Goal: Task Accomplishment & Management: Use online tool/utility

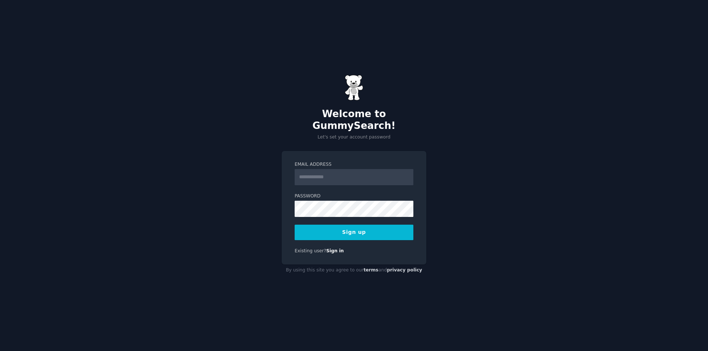
click at [341, 169] on input "Email Address" at bounding box center [354, 177] width 119 height 16
click at [323, 169] on input "Email Address" at bounding box center [354, 177] width 119 height 16
click at [284, 250] on div "Email Address Password 8 or more characters Alphanumeric characters No common p…" at bounding box center [354, 208] width 145 height 114
click at [333, 170] on input "Email Address" at bounding box center [354, 177] width 119 height 16
click at [310, 172] on input "Email Address" at bounding box center [354, 177] width 119 height 16
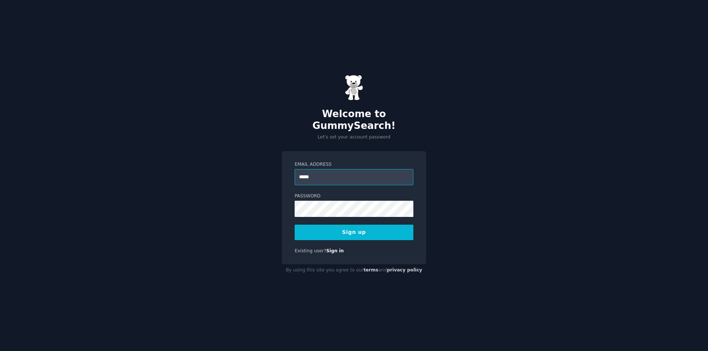
type input "**********"
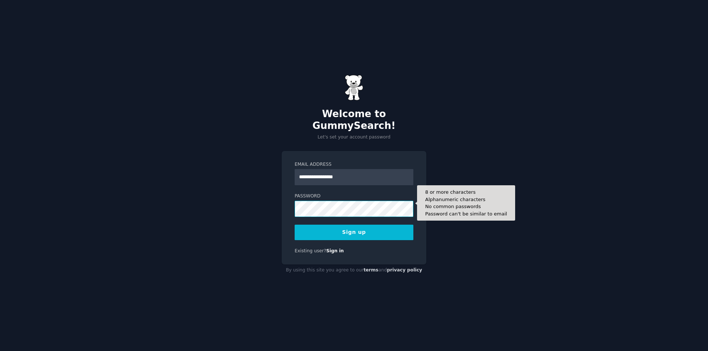
click at [295, 225] on button "Sign up" at bounding box center [354, 232] width 119 height 15
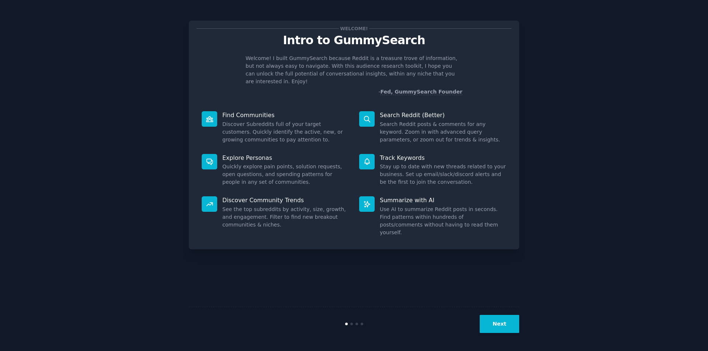
click at [497, 326] on button "Next" at bounding box center [499, 324] width 39 height 18
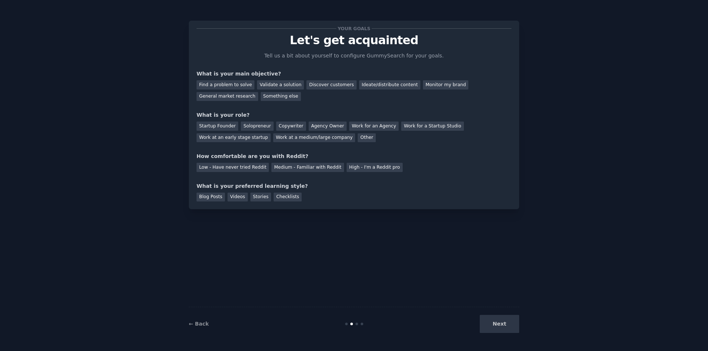
click at [497, 326] on div "Next" at bounding box center [464, 324] width 110 height 18
click at [503, 316] on div "Next" at bounding box center [464, 324] width 110 height 18
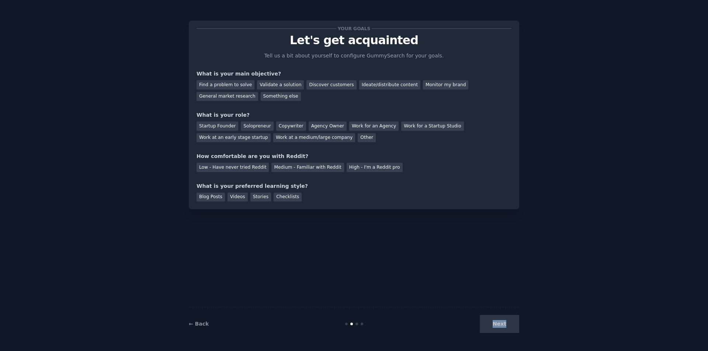
click at [504, 316] on div "Next" at bounding box center [464, 324] width 110 height 18
click at [503, 325] on div "Next" at bounding box center [464, 324] width 110 height 18
click at [502, 324] on div "Next" at bounding box center [464, 324] width 110 height 18
click at [237, 86] on div "Find a problem to solve" at bounding box center [226, 84] width 58 height 9
click at [358, 137] on div "Other" at bounding box center [367, 137] width 18 height 9
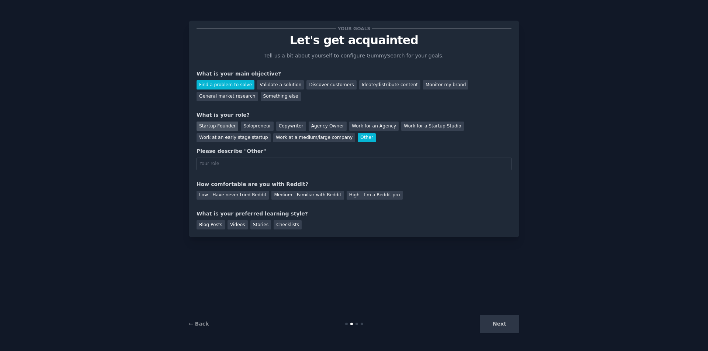
click at [221, 125] on div "Startup Founder" at bounding box center [218, 126] width 42 height 9
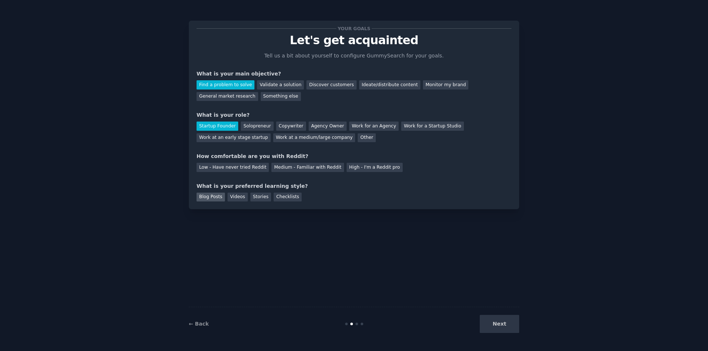
click at [207, 196] on div "Blog Posts" at bounding box center [211, 197] width 28 height 9
click at [217, 166] on div "Low - Have never tried Reddit" at bounding box center [233, 167] width 72 height 9
click at [500, 325] on button "Next" at bounding box center [499, 324] width 39 height 18
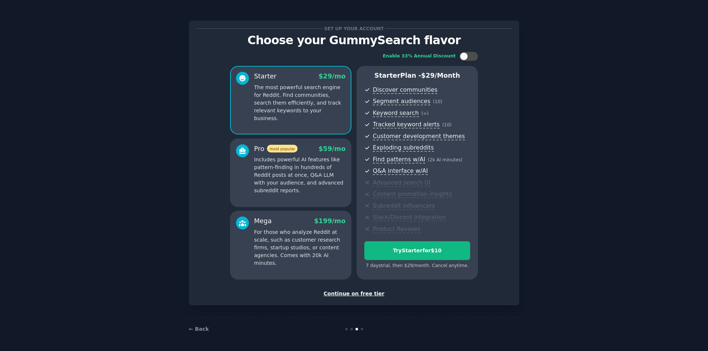
click at [363, 297] on div "Continue on free tier" at bounding box center [354, 294] width 315 height 8
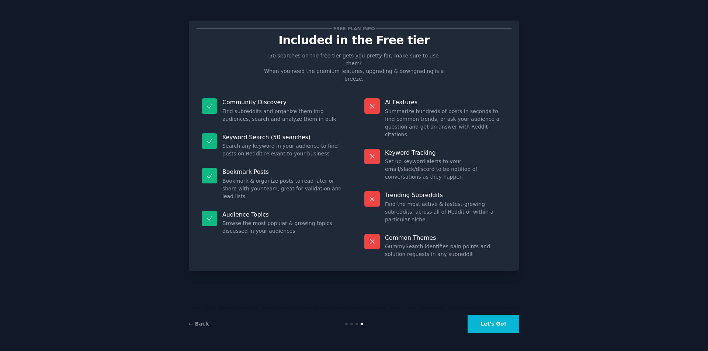
click at [499, 327] on button "Let's Go!" at bounding box center [494, 324] width 52 height 18
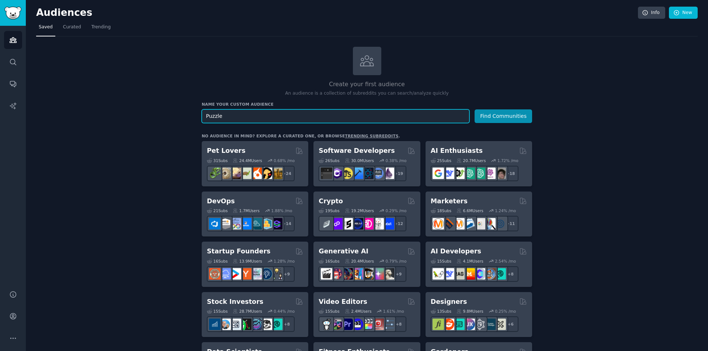
type input "Puzzle"
click at [493, 118] on button "Find Communities" at bounding box center [504, 117] width 58 height 14
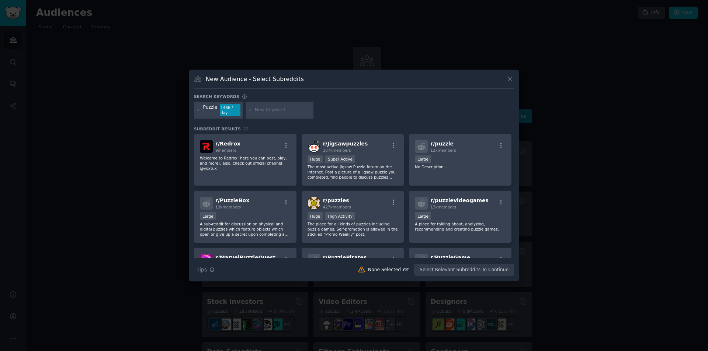
click at [397, 269] on div "None Selected Yet" at bounding box center [388, 270] width 41 height 7
click at [374, 156] on div ">= 95th percentile for submissions / day Huge Super Active" at bounding box center [352, 160] width 91 height 9
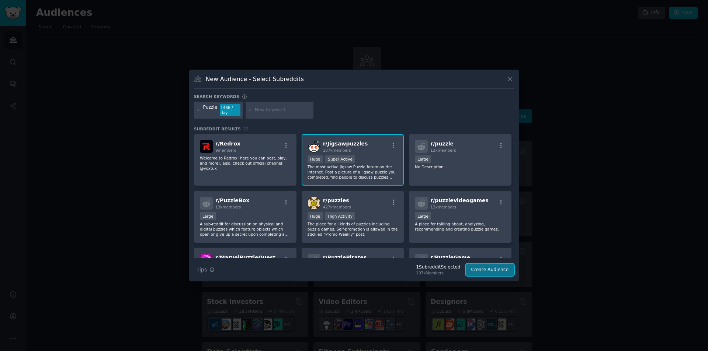
click at [493, 271] on button "Create Audience" at bounding box center [490, 270] width 49 height 13
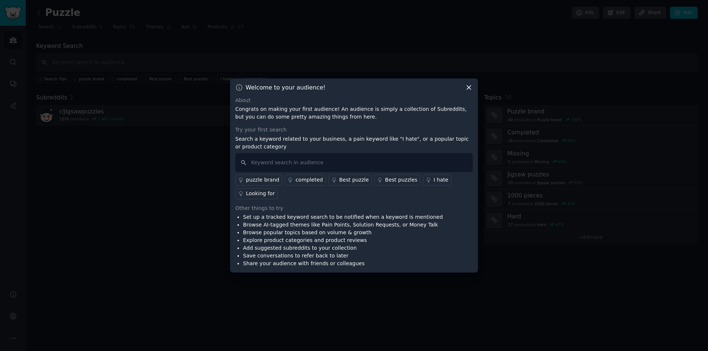
click at [466, 87] on icon at bounding box center [469, 88] width 8 height 8
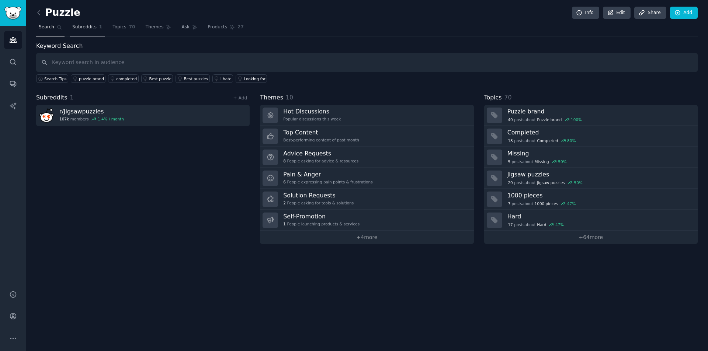
click at [92, 25] on span "Subreddits" at bounding box center [84, 27] width 24 height 7
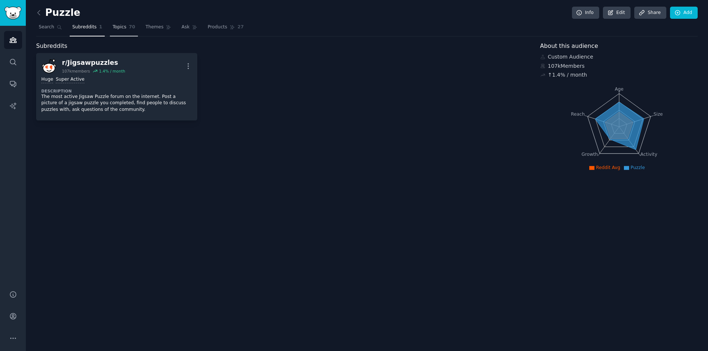
click at [120, 26] on span "Topics" at bounding box center [119, 27] width 14 height 7
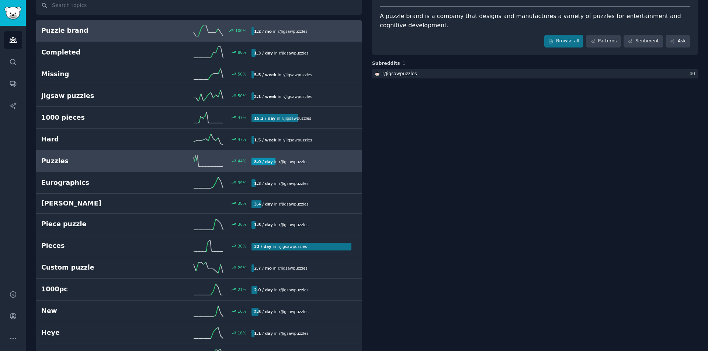
scroll to position [74, 0]
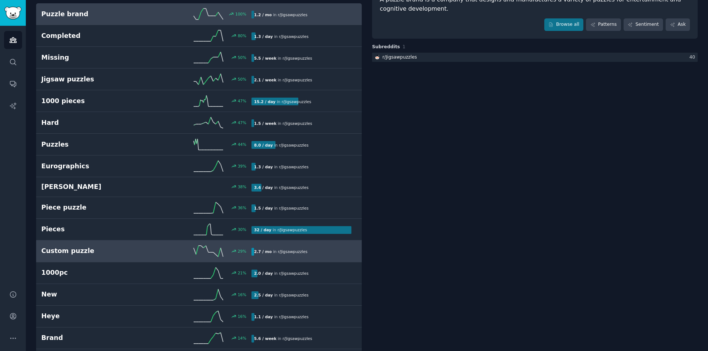
click at [154, 247] on div "29 %" at bounding box center [198, 251] width 105 height 11
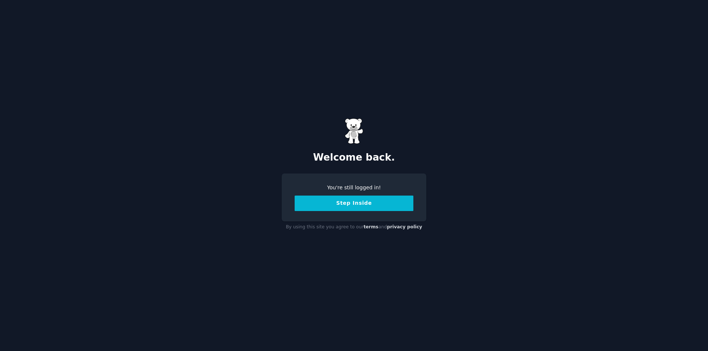
click at [338, 209] on button "Step Inside" at bounding box center [354, 203] width 119 height 15
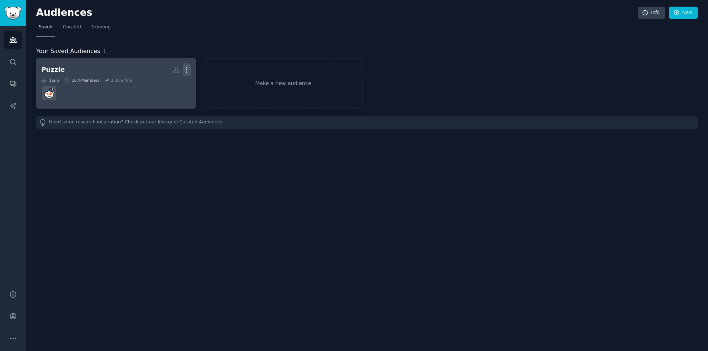
click at [185, 69] on icon "button" at bounding box center [187, 70] width 8 height 8
click at [169, 83] on p "Delete" at bounding box center [166, 85] width 17 height 8
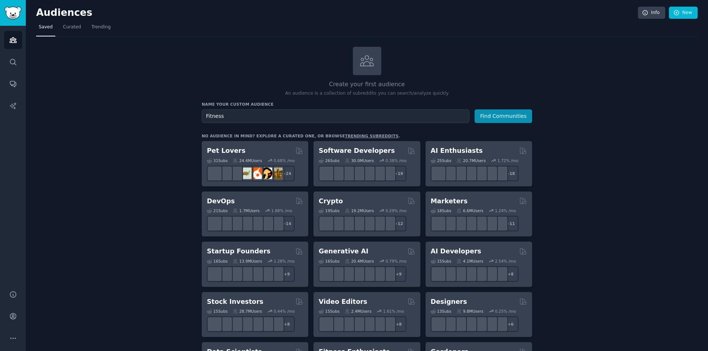
type input "Fitness"
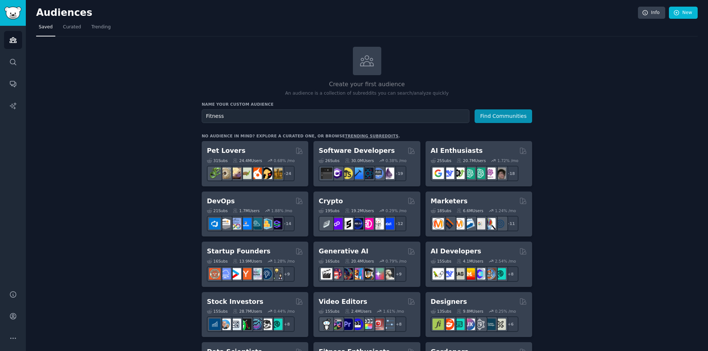
click at [475, 110] on button "Find Communities" at bounding box center [504, 117] width 58 height 14
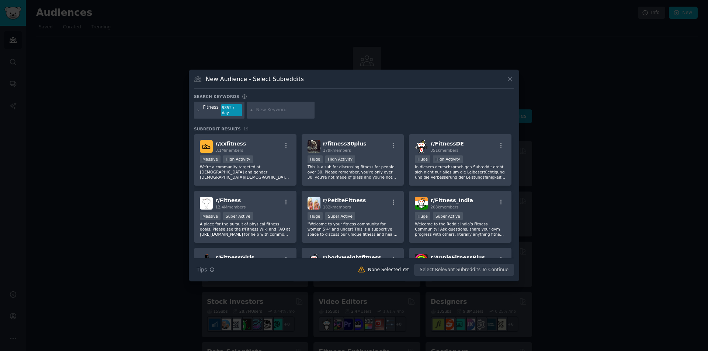
click at [45, 129] on div at bounding box center [354, 175] width 708 height 351
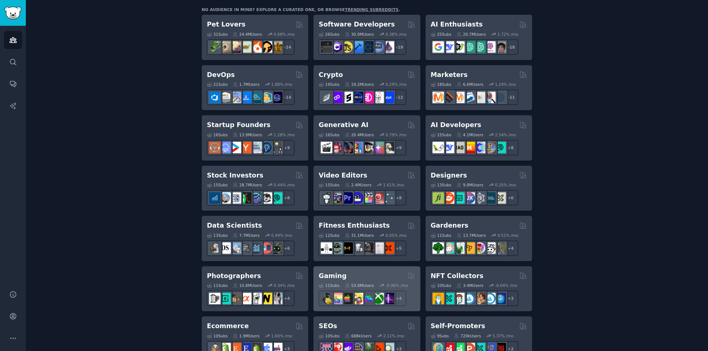
scroll to position [152, 0]
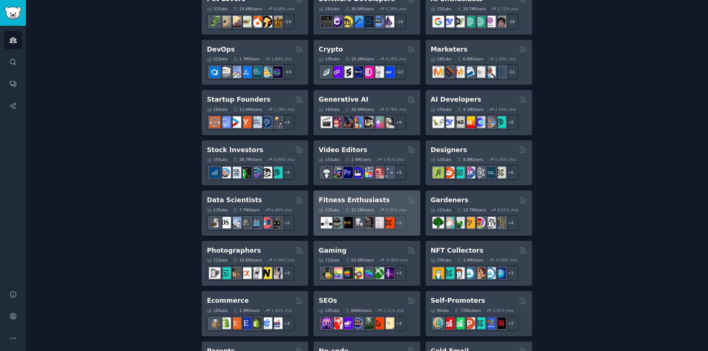
click at [362, 202] on h2 "Fitness Enthusiasts" at bounding box center [354, 200] width 71 height 9
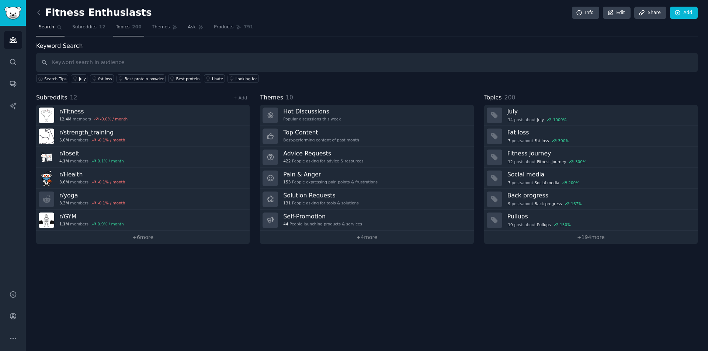
click at [121, 27] on span "Topics" at bounding box center [123, 27] width 14 height 7
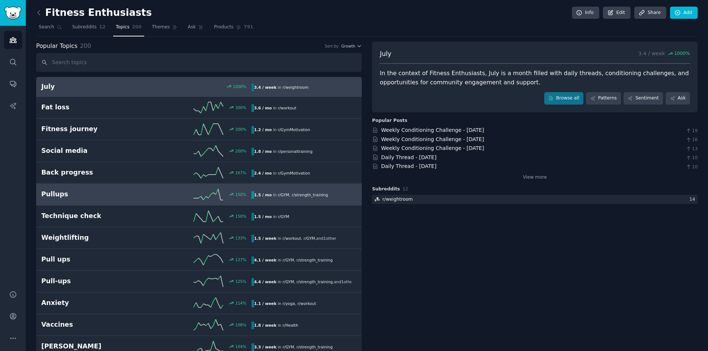
click at [102, 198] on h2 "Pullups" at bounding box center [93, 194] width 105 height 9
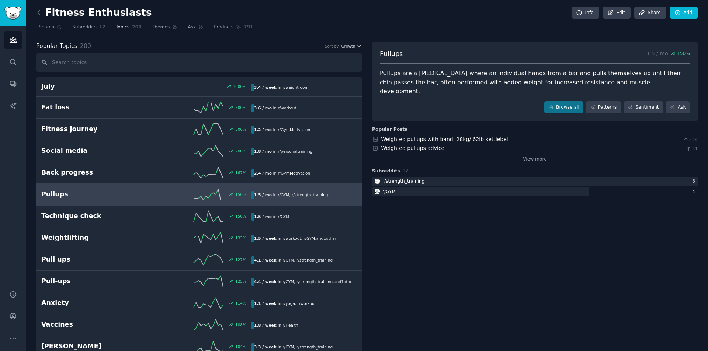
click at [511, 76] on div "Pullups are a bodyweight exercise where an individual hangs from a bar and pull…" at bounding box center [535, 82] width 310 height 27
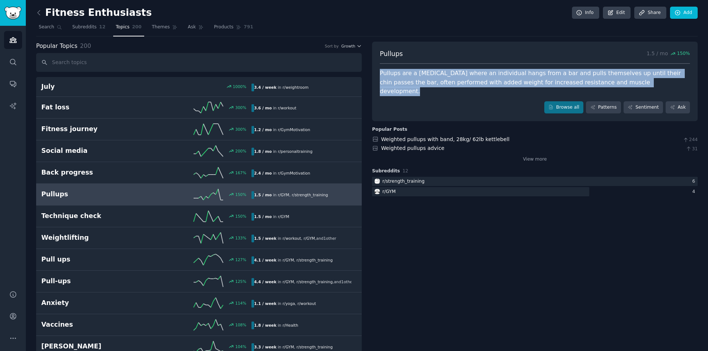
click at [511, 76] on div "Pullups are a bodyweight exercise where an individual hangs from a bar and pull…" at bounding box center [535, 82] width 310 height 27
click at [606, 101] on link "Patterns" at bounding box center [603, 107] width 35 height 13
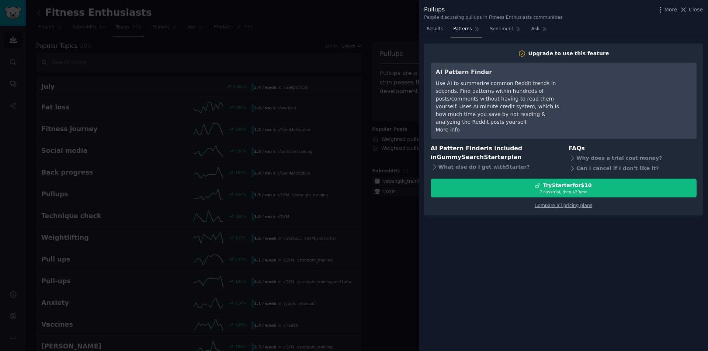
drag, startPoint x: 244, startPoint y: 43, endPoint x: 240, endPoint y: 45, distance: 4.3
click at [244, 44] on div at bounding box center [354, 175] width 708 height 351
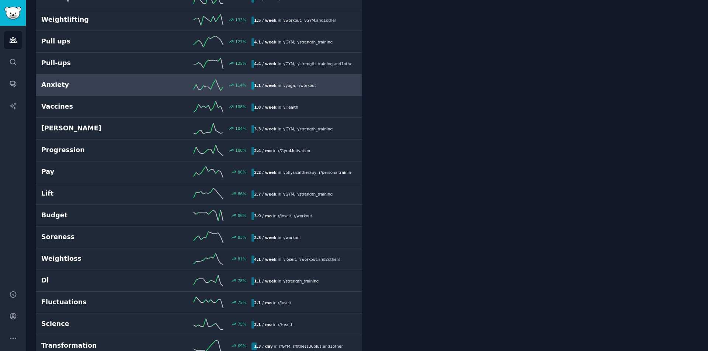
scroll to position [221, 0]
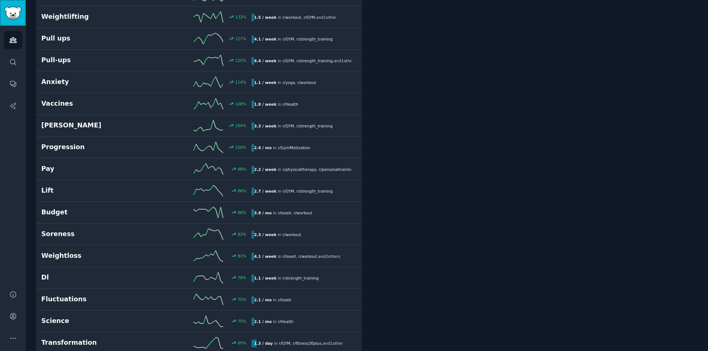
click at [4, 9] on img "Sidebar" at bounding box center [12, 13] width 17 height 13
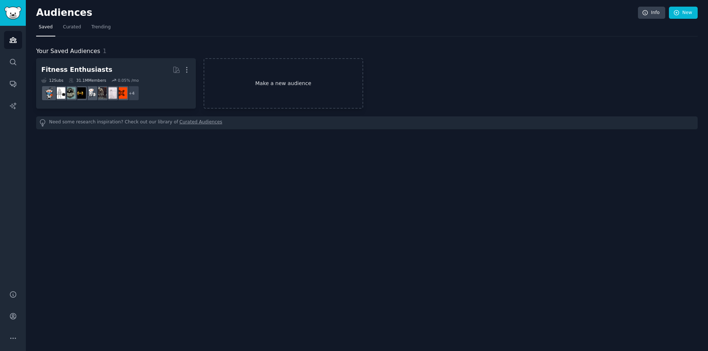
click at [251, 76] on link "Make a new audience" at bounding box center [284, 83] width 160 height 51
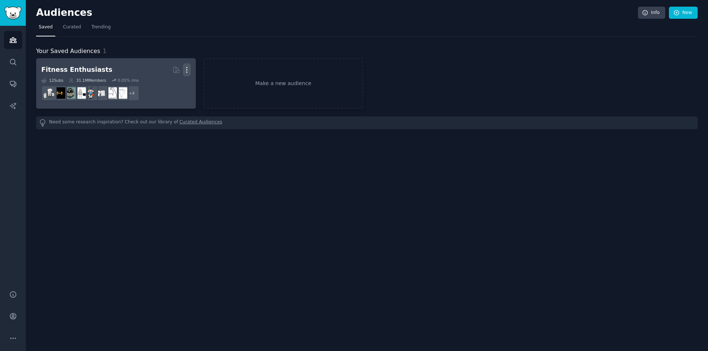
click at [188, 68] on icon "button" at bounding box center [187, 70] width 8 height 8
click at [164, 84] on p "Delete" at bounding box center [166, 85] width 17 height 8
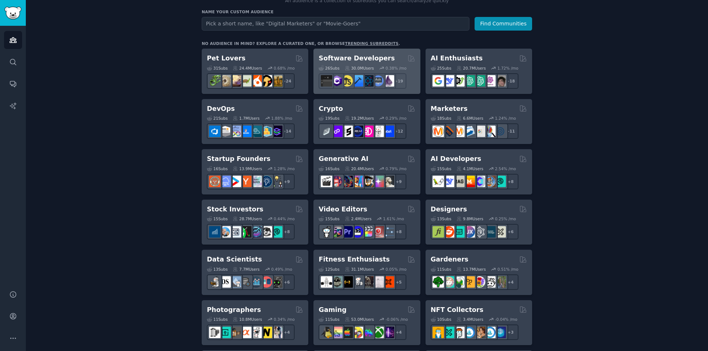
scroll to position [74, 0]
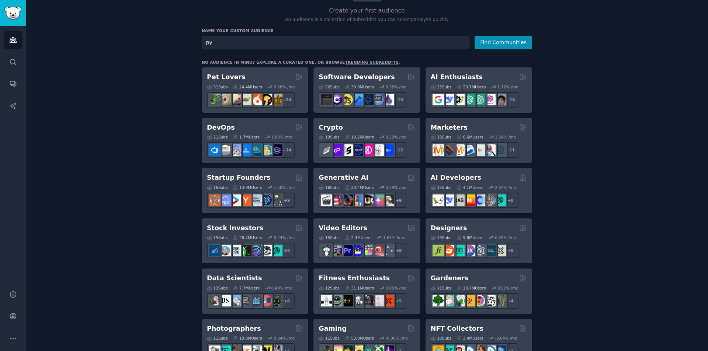
type input "p"
type input "u"
type input "puzzle"
click at [475, 36] on button "Find Communities" at bounding box center [504, 43] width 58 height 14
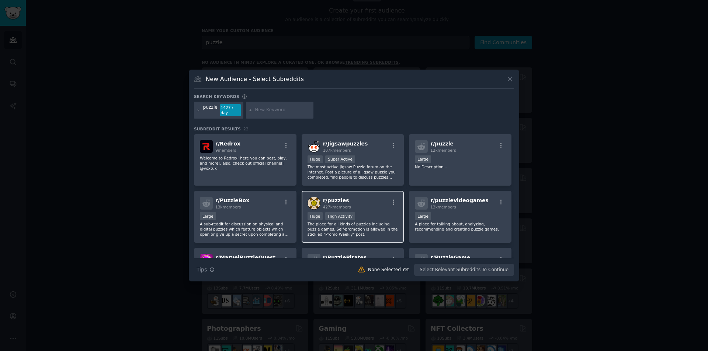
click at [362, 197] on div "r/ puzzles 427k members" at bounding box center [352, 203] width 91 height 13
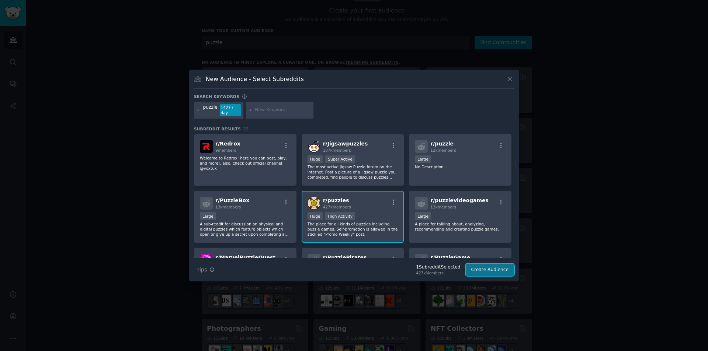
click at [499, 265] on button "Create Audience" at bounding box center [490, 270] width 49 height 13
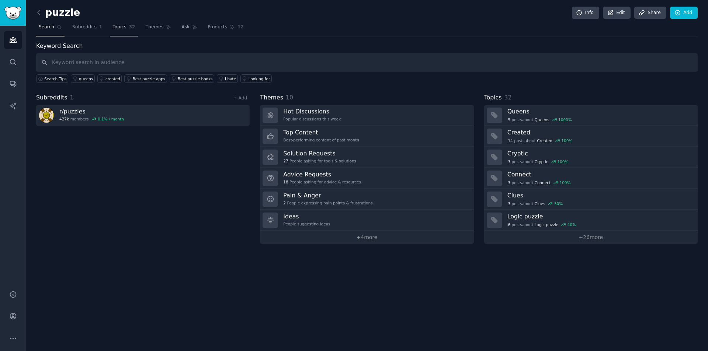
click at [115, 27] on span "Topics" at bounding box center [119, 27] width 14 height 7
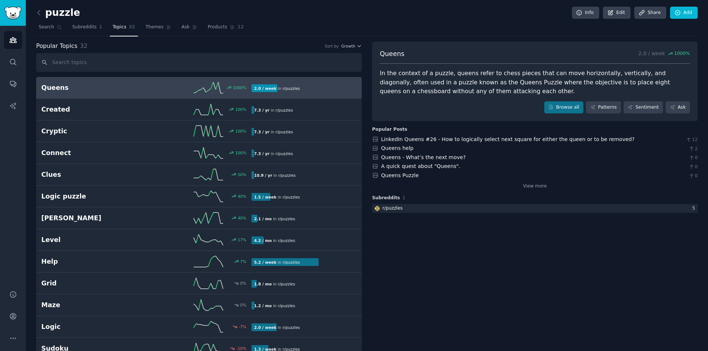
click at [160, 85] on div "1000 %" at bounding box center [198, 87] width 105 height 11
drag, startPoint x: 445, startPoint y: 82, endPoint x: 480, endPoint y: 81, distance: 34.3
click at [480, 81] on div "In the context of a puzzle, queens refer to chess pieces that can move horizont…" at bounding box center [535, 82] width 310 height 27
click at [461, 83] on div "In the context of a puzzle, queens refer to chess pieces that can move horizont…" at bounding box center [535, 82] width 310 height 27
drag, startPoint x: 482, startPoint y: 83, endPoint x: 442, endPoint y: 82, distance: 39.5
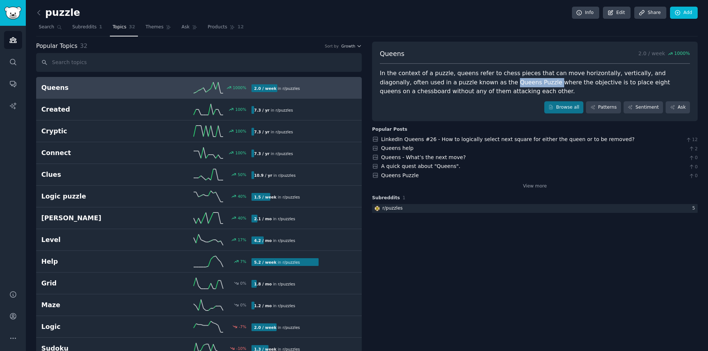
click at [442, 82] on div "In the context of a puzzle, queens refer to chess pieces that can move horizont…" at bounding box center [535, 82] width 310 height 27
copy div "Queens Puzzle"
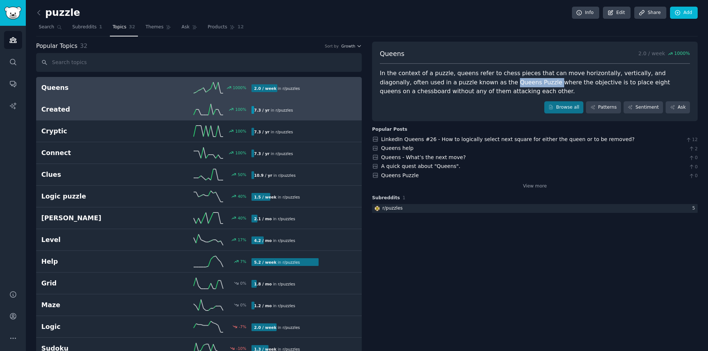
click at [100, 110] on h2 "Created" at bounding box center [93, 109] width 105 height 9
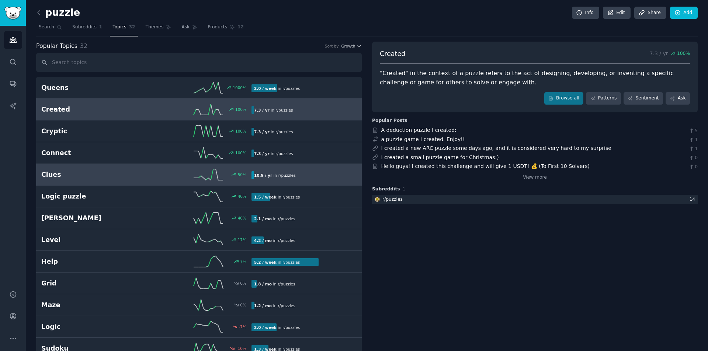
click at [117, 172] on h2 "Clues" at bounding box center [93, 174] width 105 height 9
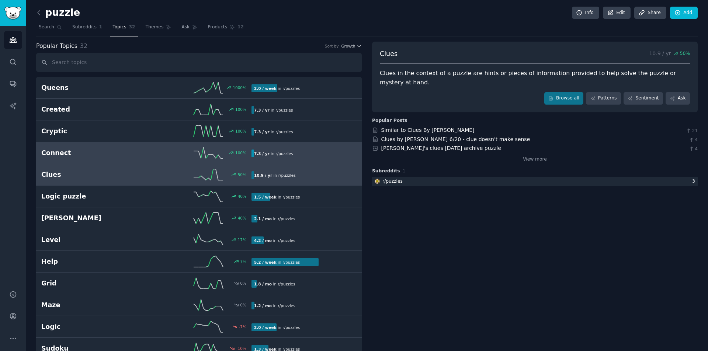
click at [71, 151] on h2 "Connect" at bounding box center [93, 153] width 105 height 9
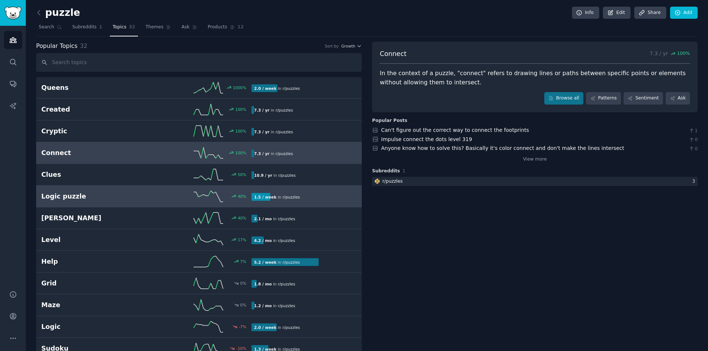
click at [102, 198] on h2 "Logic puzzle" at bounding box center [93, 196] width 105 height 9
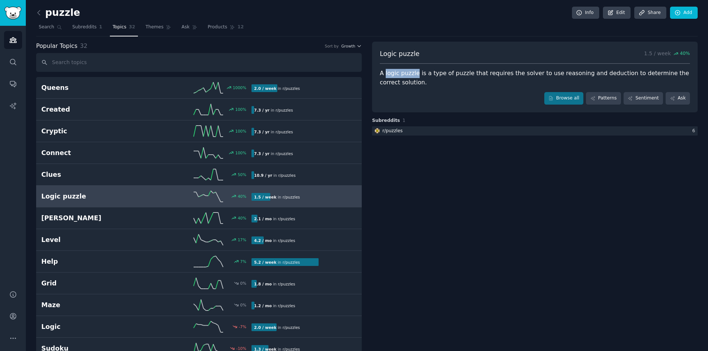
drag, startPoint x: 415, startPoint y: 73, endPoint x: 384, endPoint y: 69, distance: 30.9
click at [384, 69] on div "Logic puzzle 1.5 / week 40 % A logic puzzle is a type of puzzle that requires t…" at bounding box center [535, 77] width 326 height 71
copy div "logic puzzle"
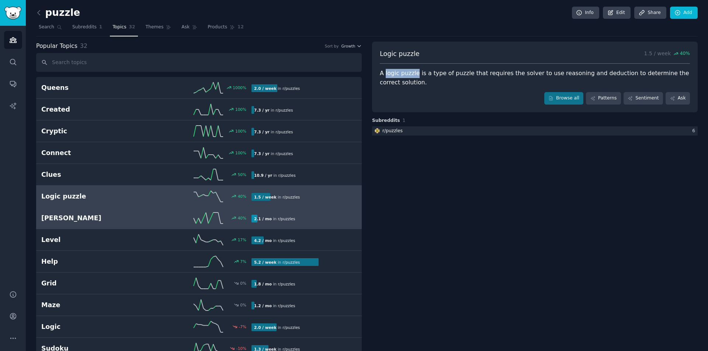
click at [166, 214] on div "40 %" at bounding box center [198, 218] width 105 height 11
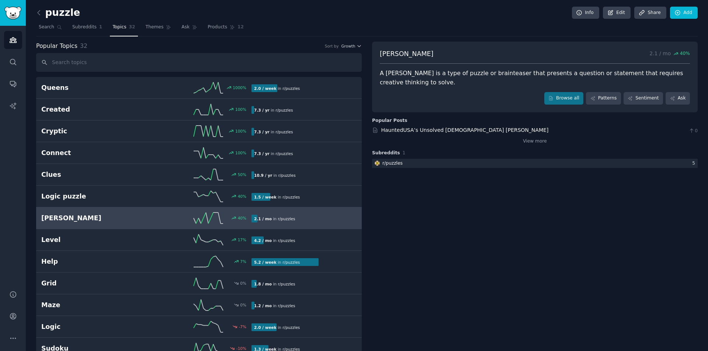
click at [489, 74] on div "A riddle is a type of puzzle or brainteaser that presents a question or stateme…" at bounding box center [535, 78] width 310 height 18
click at [395, 71] on div "A riddle is a type of puzzle or brainteaser that presents a question or stateme…" at bounding box center [535, 78] width 310 height 18
copy div "riddle"
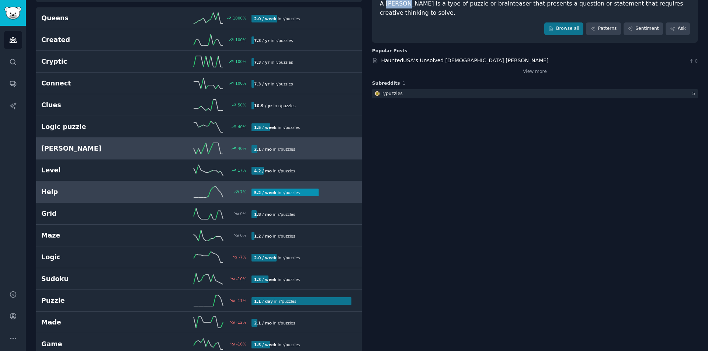
scroll to position [74, 0]
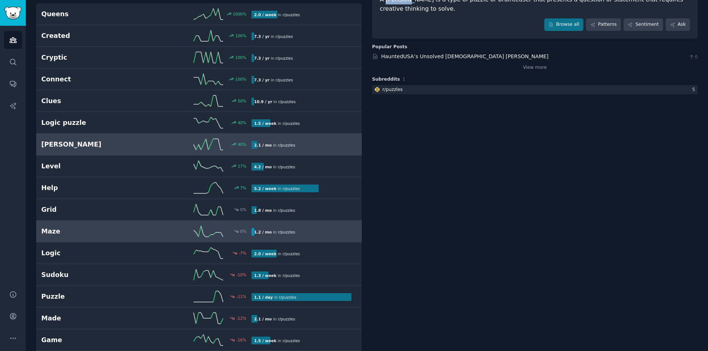
click at [128, 222] on link "Maze 0 % 1.2 / mo in r/ puzzles" at bounding box center [199, 232] width 326 height 22
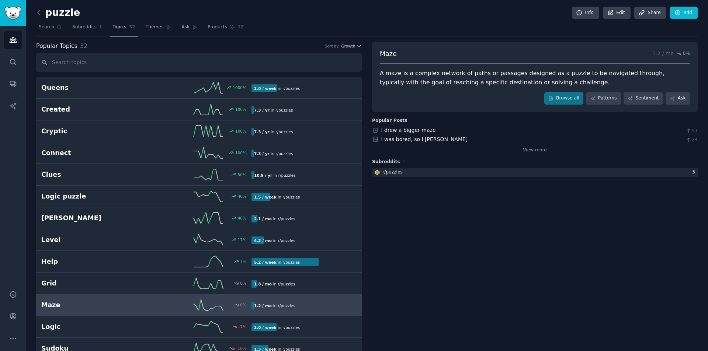
click at [391, 74] on div "A maze is a complex network of paths or passages designed as a puzzle to be nav…" at bounding box center [535, 78] width 310 height 18
copy div "maze"
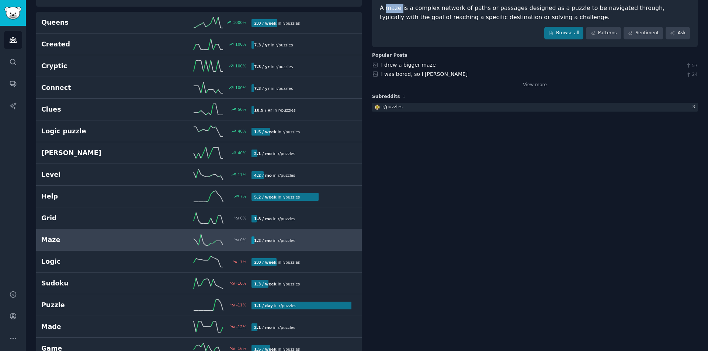
scroll to position [74, 0]
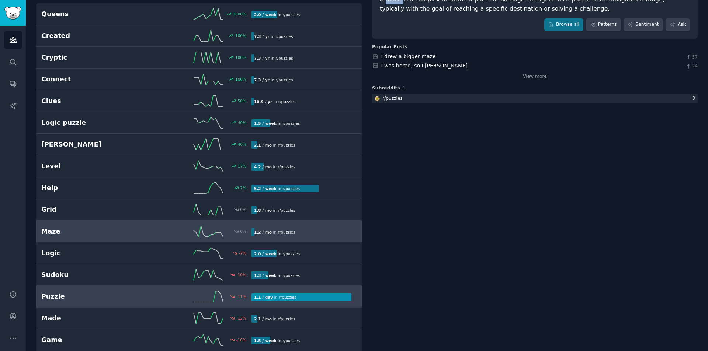
click at [152, 295] on div "-11 %" at bounding box center [198, 296] width 105 height 11
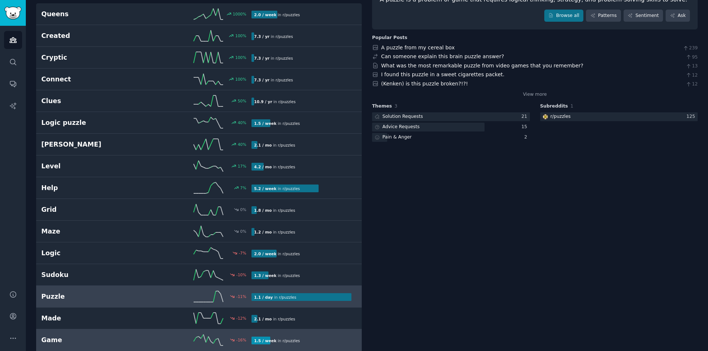
click at [201, 343] on icon at bounding box center [208, 340] width 29 height 11
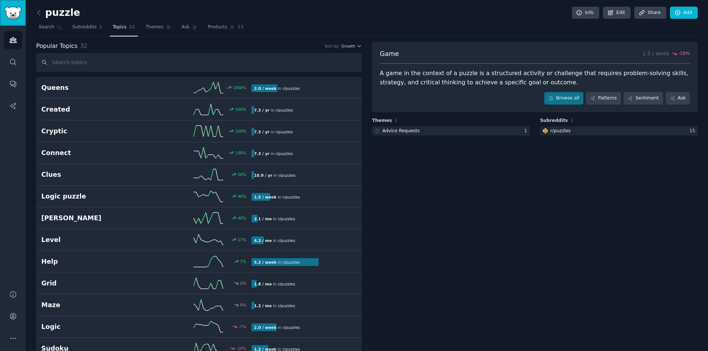
click at [8, 9] on img "Sidebar" at bounding box center [12, 13] width 17 height 13
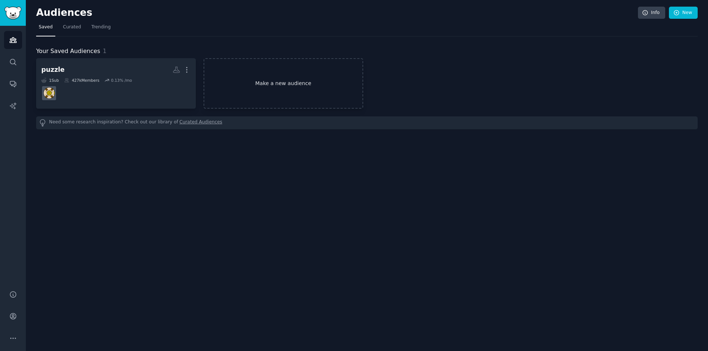
click at [262, 81] on link "Make a new audience" at bounding box center [284, 83] width 160 height 51
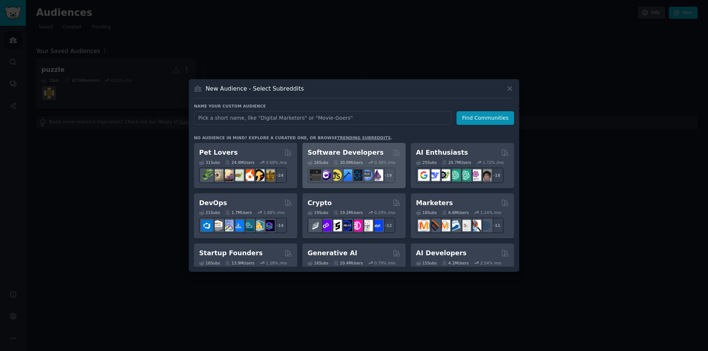
click at [371, 157] on div "26 Sub s 30.0M Users 0.38 % /mo + 19" at bounding box center [353, 170] width 93 height 26
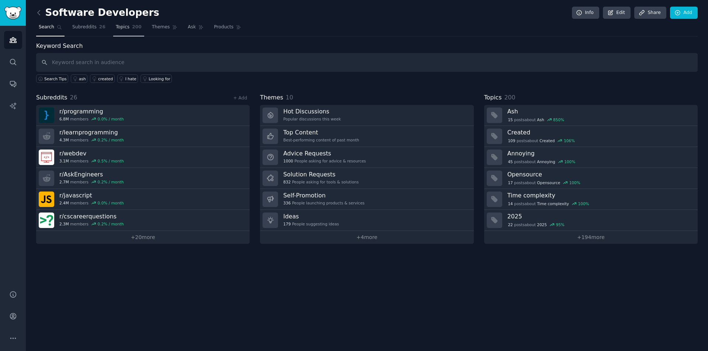
click at [119, 23] on link "Topics 200" at bounding box center [128, 28] width 31 height 15
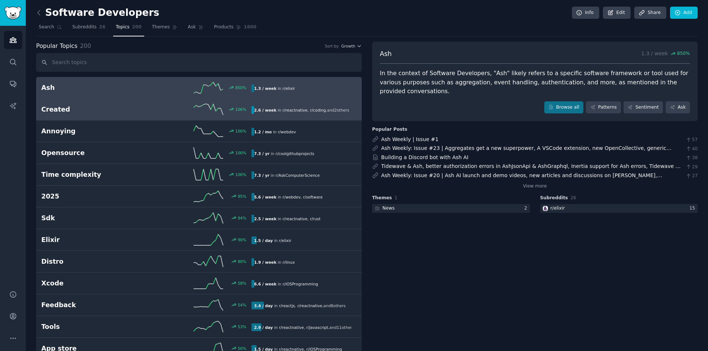
click at [124, 110] on h2 "Created" at bounding box center [93, 109] width 105 height 9
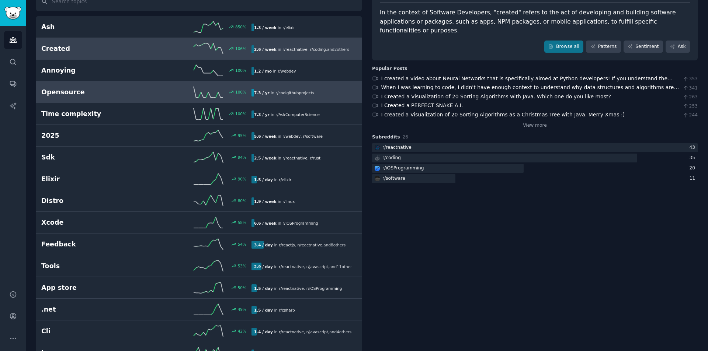
scroll to position [74, 0]
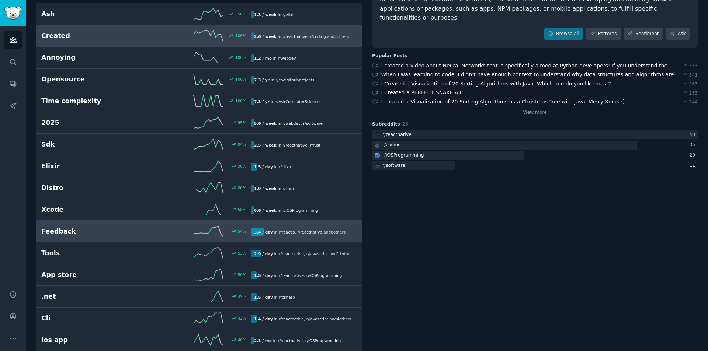
click at [127, 234] on h2 "Feedback" at bounding box center [93, 231] width 105 height 9
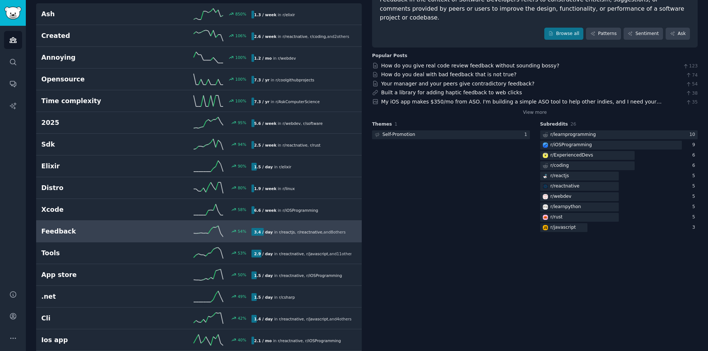
scroll to position [37, 0]
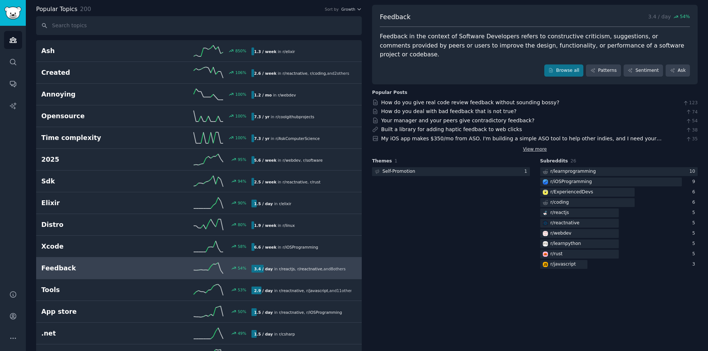
click at [541, 146] on link "View more" at bounding box center [535, 149] width 24 height 7
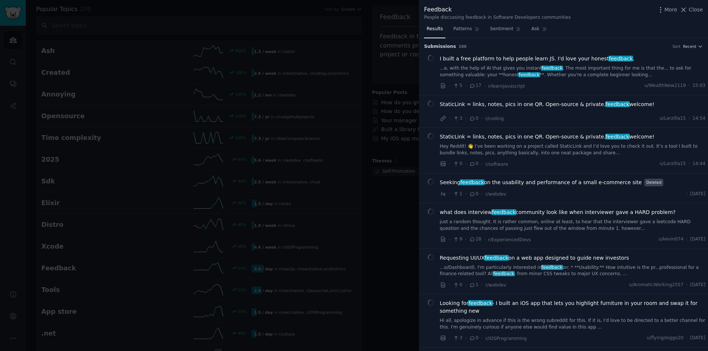
click at [400, 194] on div at bounding box center [354, 175] width 708 height 351
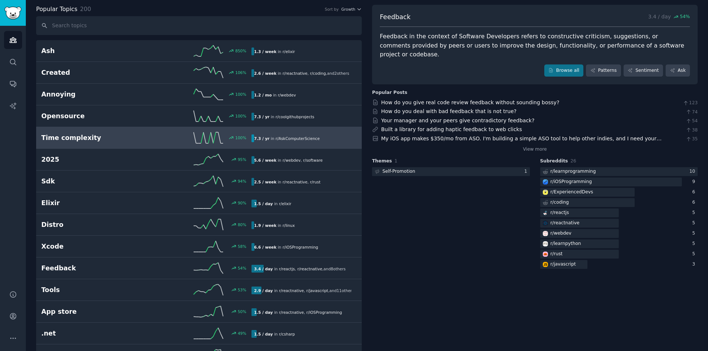
click at [689, 10] on div "Feedback 3.4 / day 54 % Feedback in the context of Software Developers refers t…" at bounding box center [535, 45] width 326 height 80
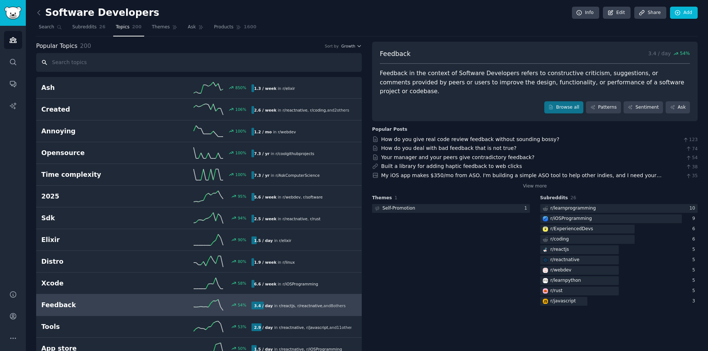
click at [150, 69] on input "text" at bounding box center [199, 62] width 326 height 19
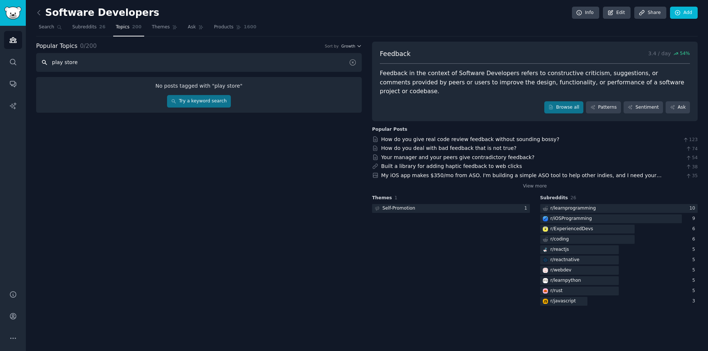
type input "play store"
click at [195, 108] on div "No posts tagged with " play store " Try a keyword search" at bounding box center [199, 95] width 326 height 36
click at [199, 106] on link "Try a keyword search" at bounding box center [199, 101] width 64 height 13
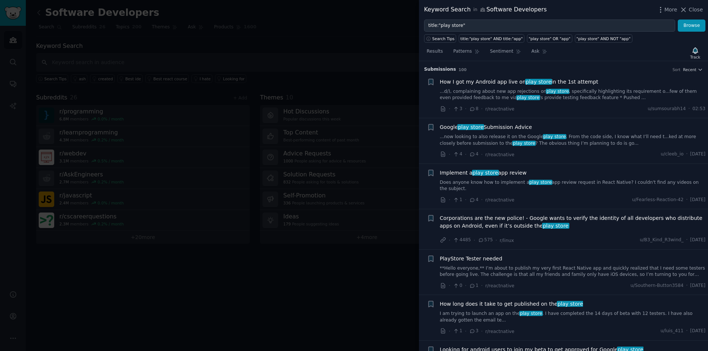
click at [344, 52] on div at bounding box center [354, 175] width 708 height 351
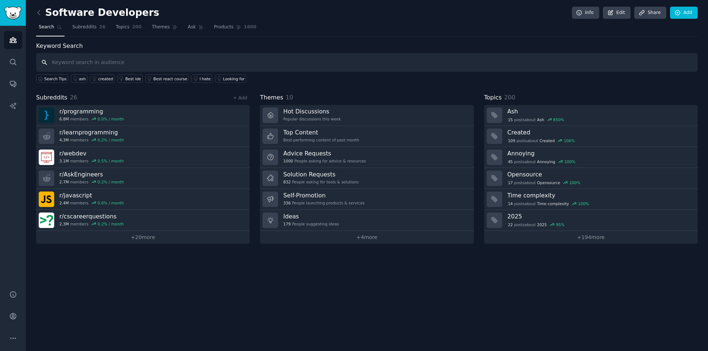
click at [168, 59] on input "text" at bounding box center [366, 62] width 661 height 19
type input "p"
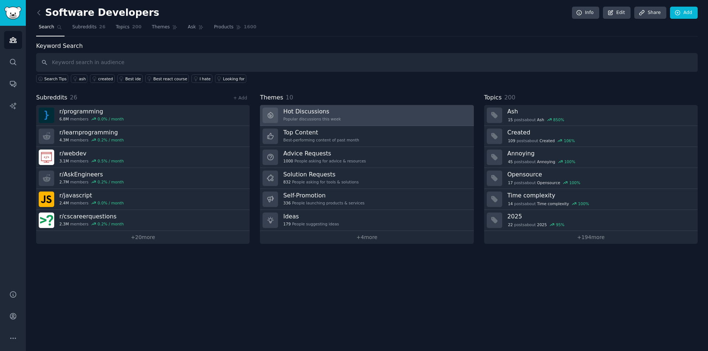
click at [321, 116] on div "Hot Discussions Popular discussions this week" at bounding box center [312, 115] width 58 height 15
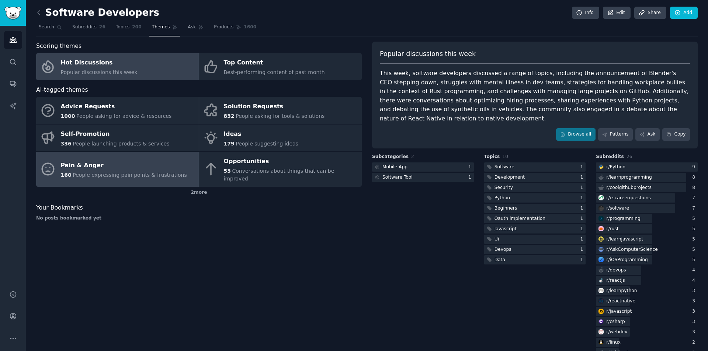
click at [155, 173] on span "People expressing pain points & frustrations" at bounding box center [130, 175] width 114 height 6
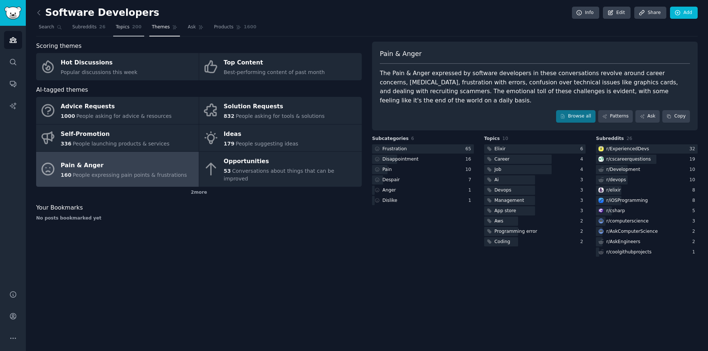
click at [124, 23] on link "Topics 200" at bounding box center [128, 28] width 31 height 15
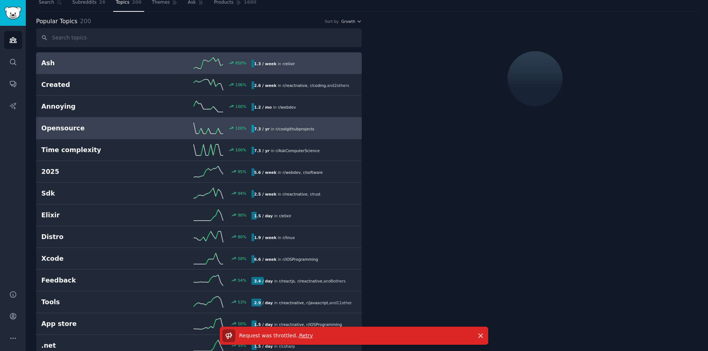
scroll to position [37, 0]
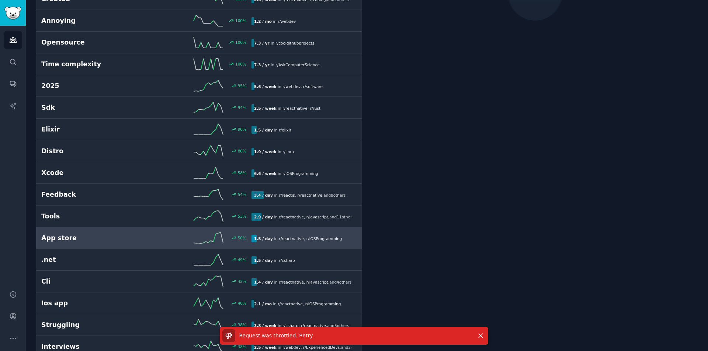
click at [172, 239] on div "50 %" at bounding box center [198, 238] width 105 height 11
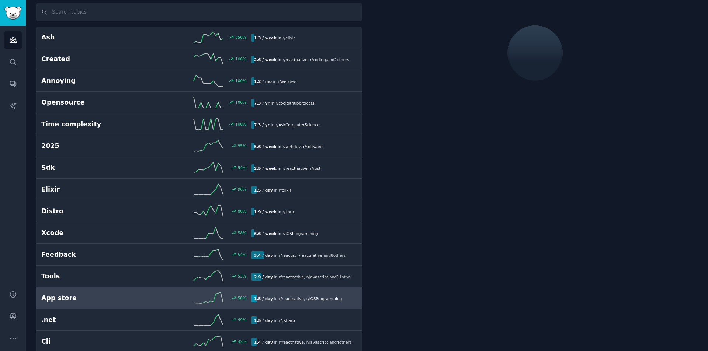
scroll to position [42, 0]
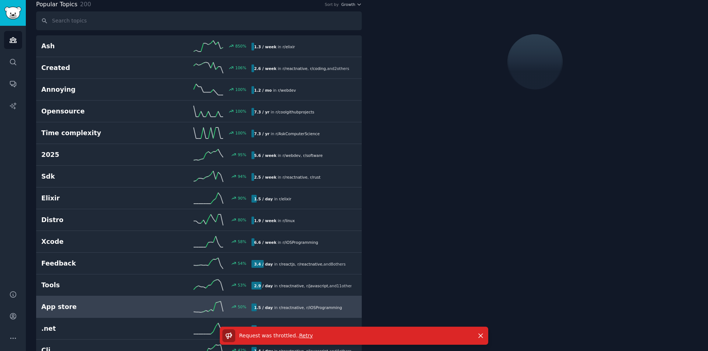
click at [302, 337] on span "Retry" at bounding box center [306, 336] width 14 height 6
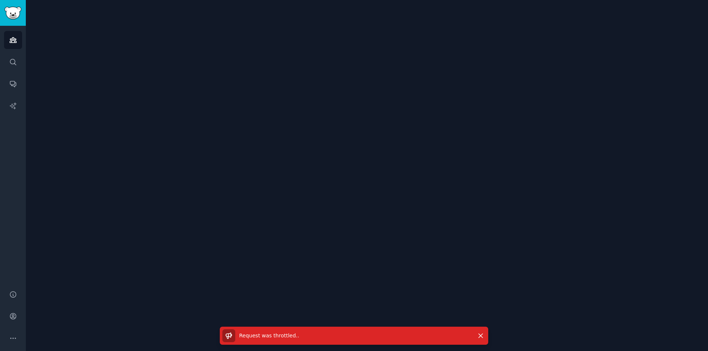
click at [229, 337] on icon at bounding box center [229, 336] width 8 height 8
click at [262, 337] on span "Request was throttled. ." at bounding box center [269, 336] width 60 height 6
